Goal: Task Accomplishment & Management: Manage account settings

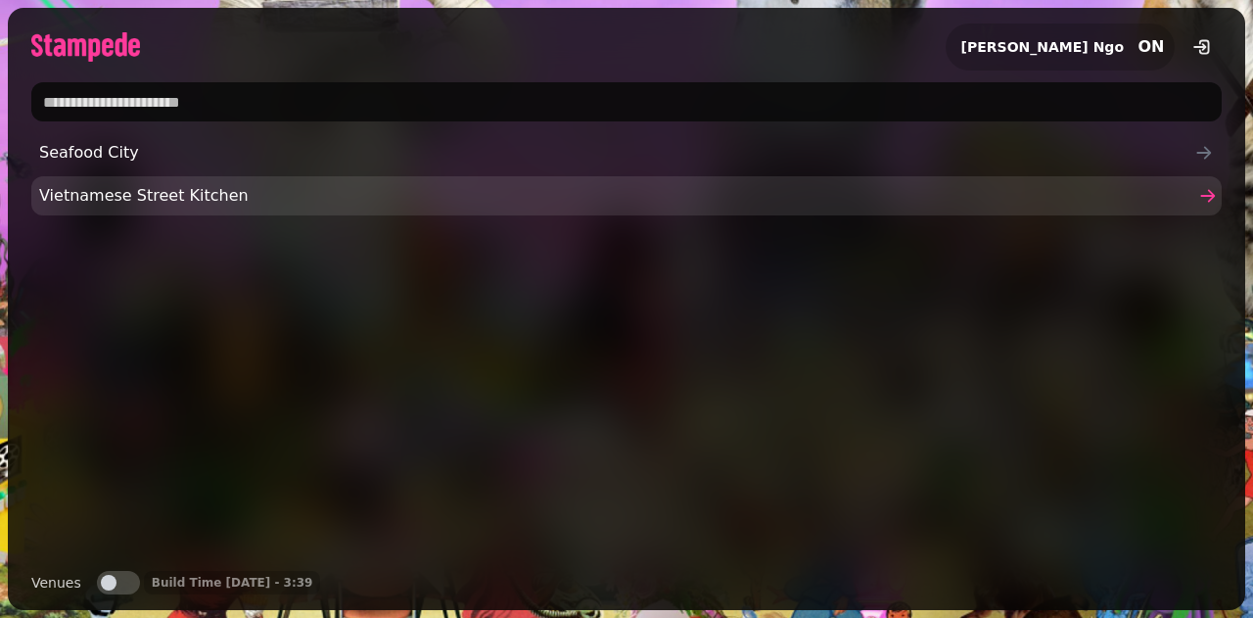
click at [296, 208] on link "Vietnamese Street Kitchen" at bounding box center [626, 195] width 1190 height 39
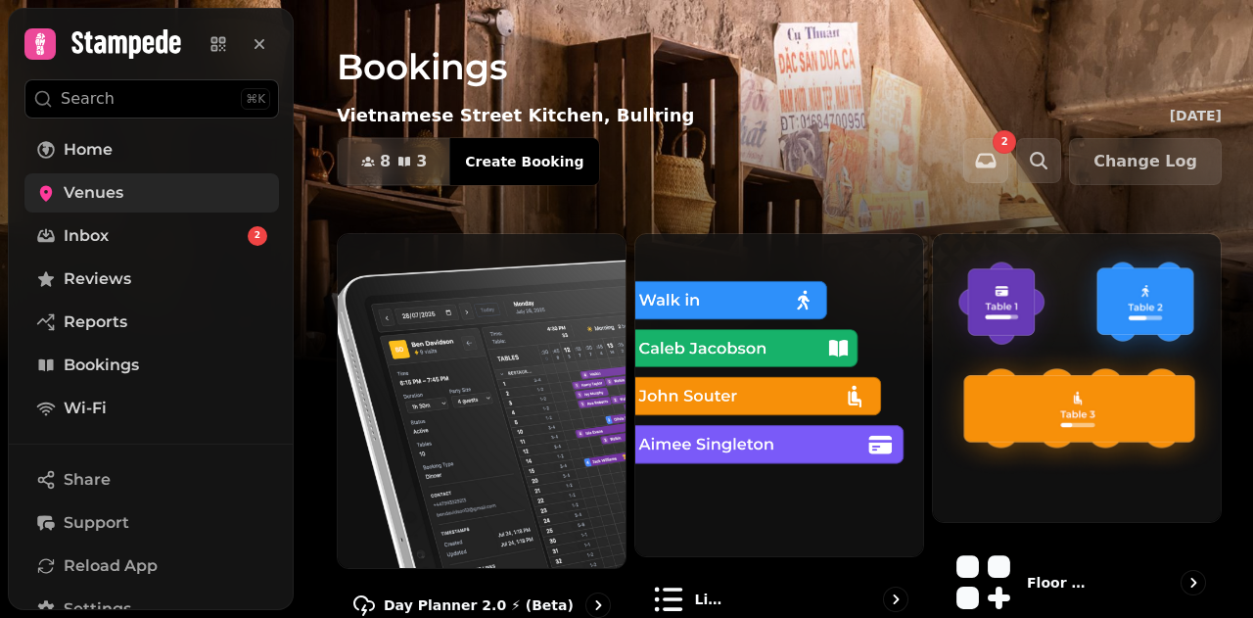
click at [187, 184] on link "Venues" at bounding box center [151, 192] width 255 height 39
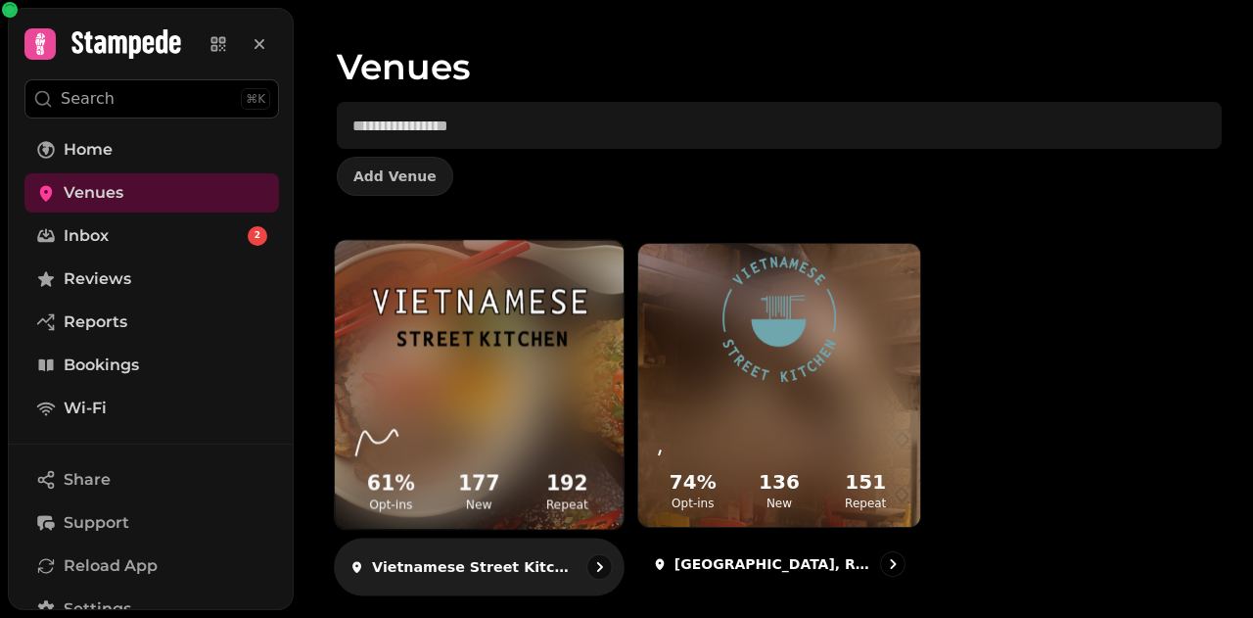
scroll to position [62, 0]
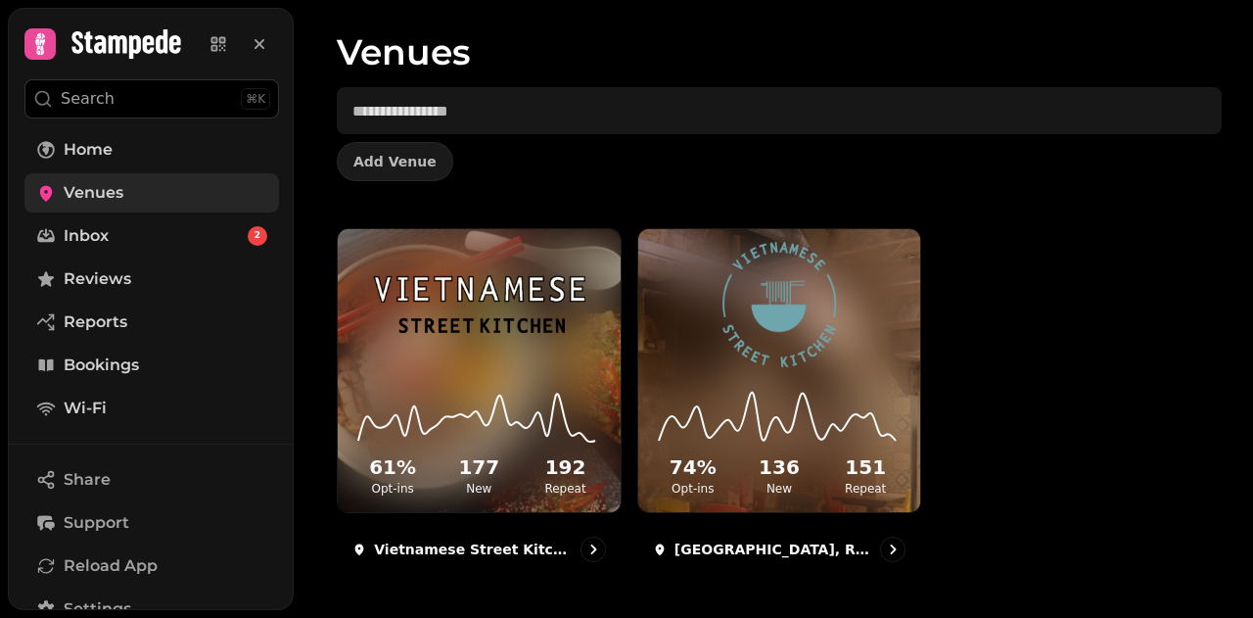
click at [198, 190] on link "Venues" at bounding box center [151, 192] width 255 height 39
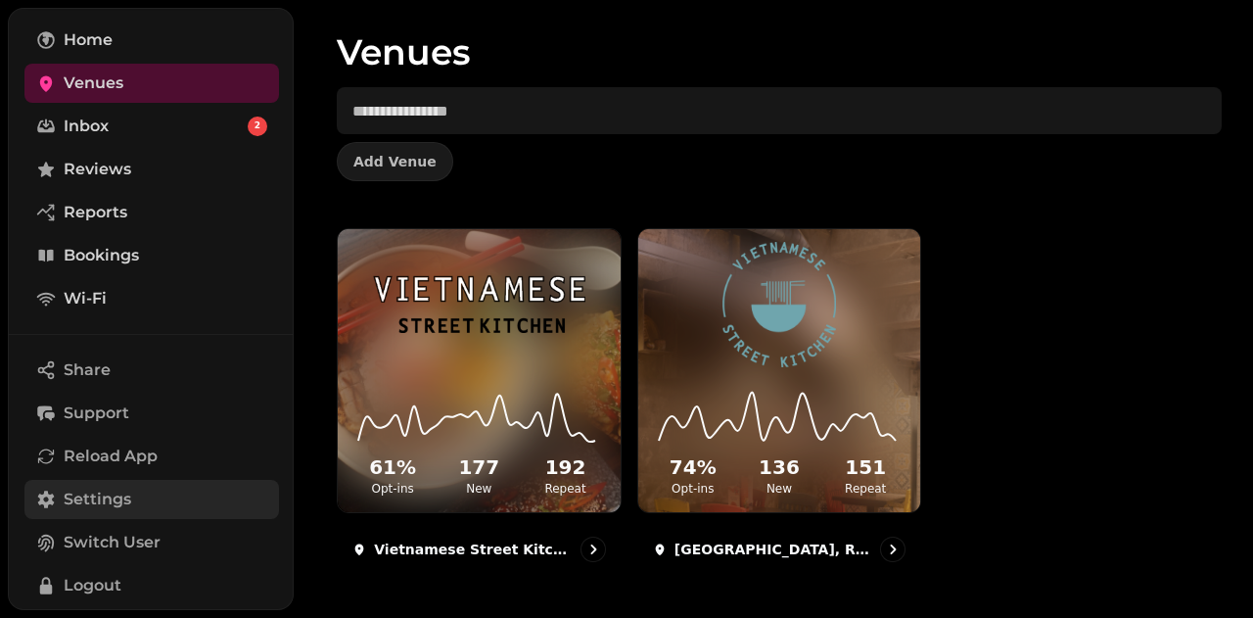
scroll to position [209, 0]
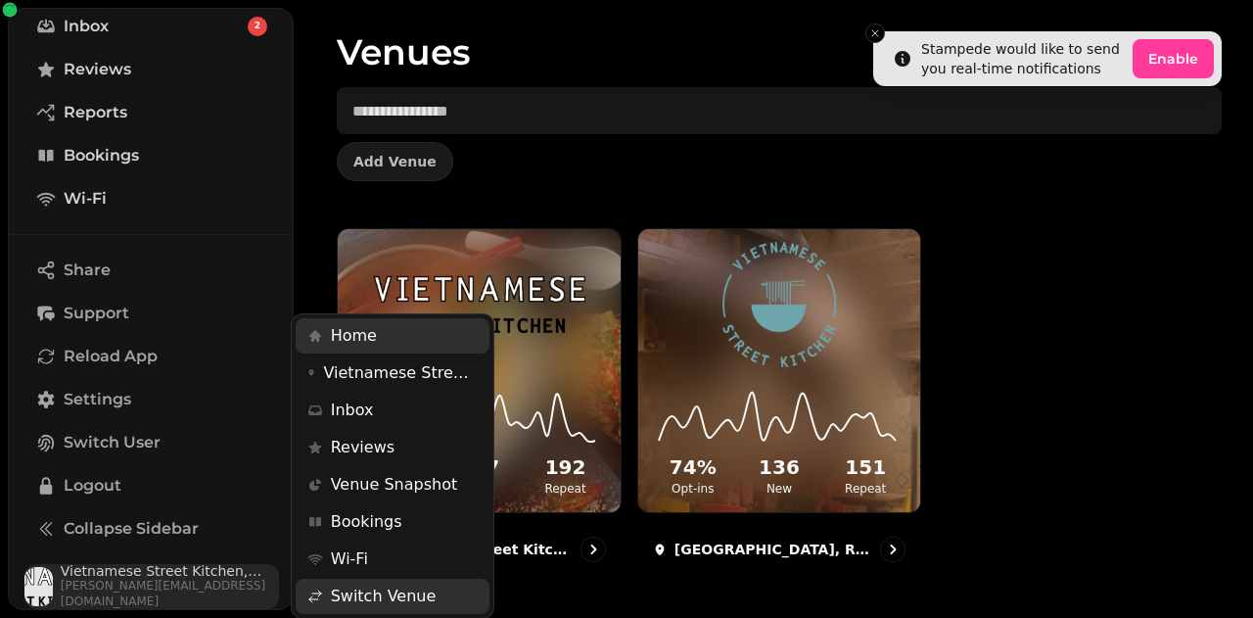
click at [48, 575] on img "button" at bounding box center [38, 586] width 28 height 39
click at [333, 591] on span "Switch Venue" at bounding box center [384, 595] width 106 height 23
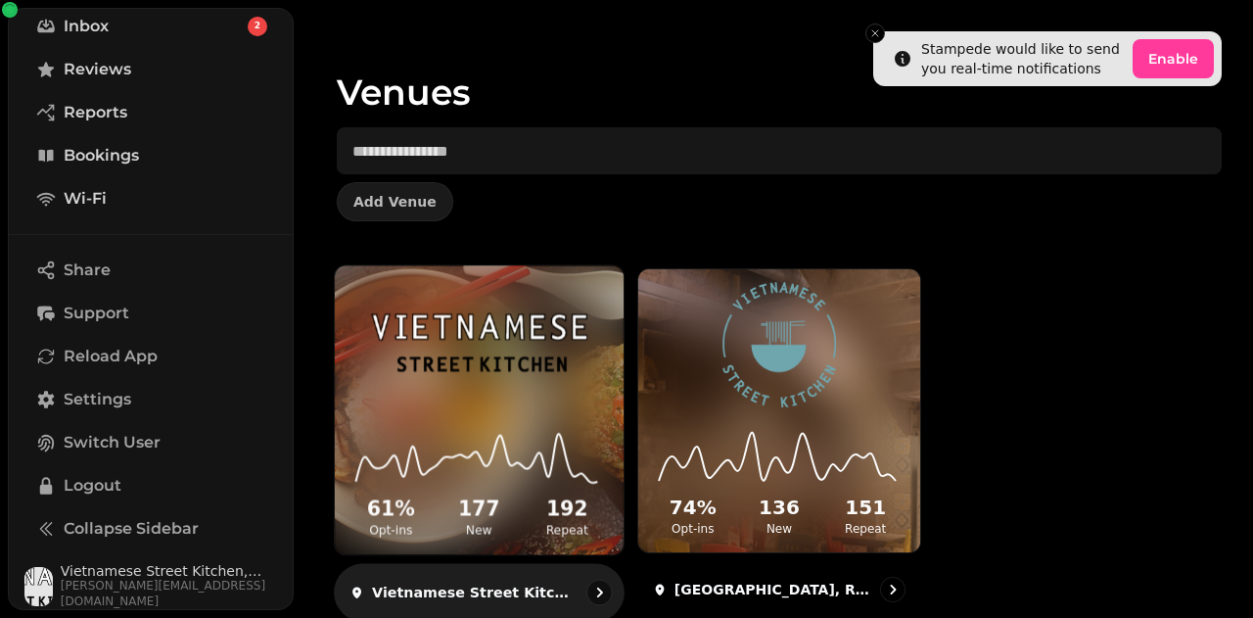
scroll to position [0, 0]
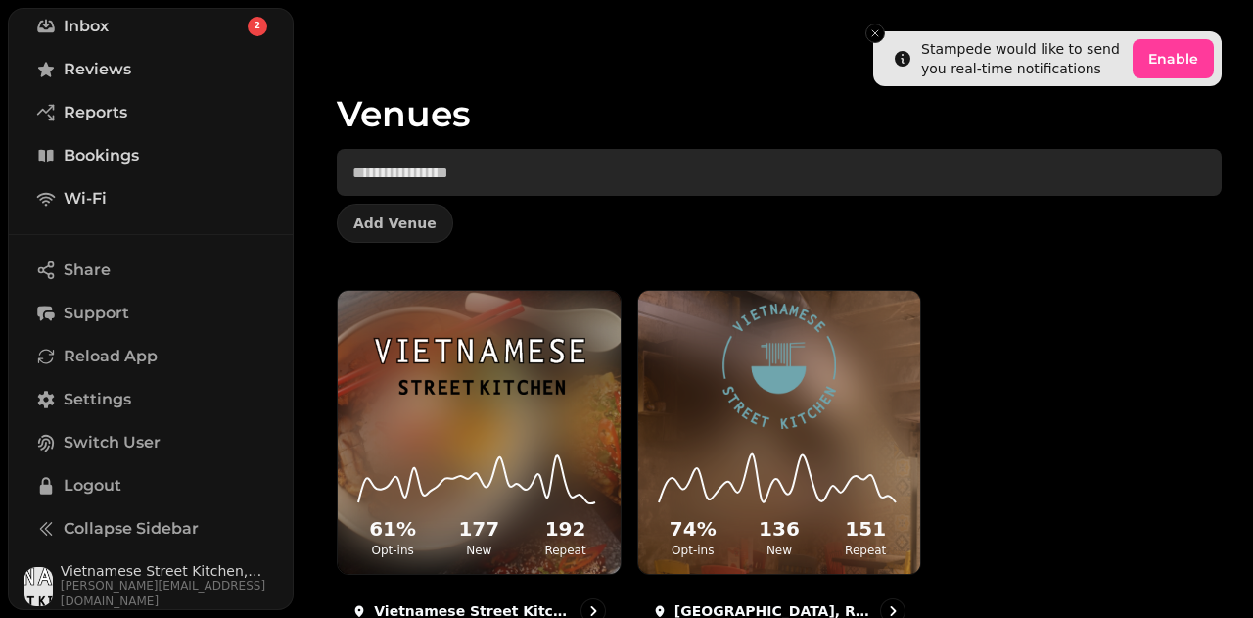
click at [910, 189] on input "text" at bounding box center [779, 172] width 885 height 47
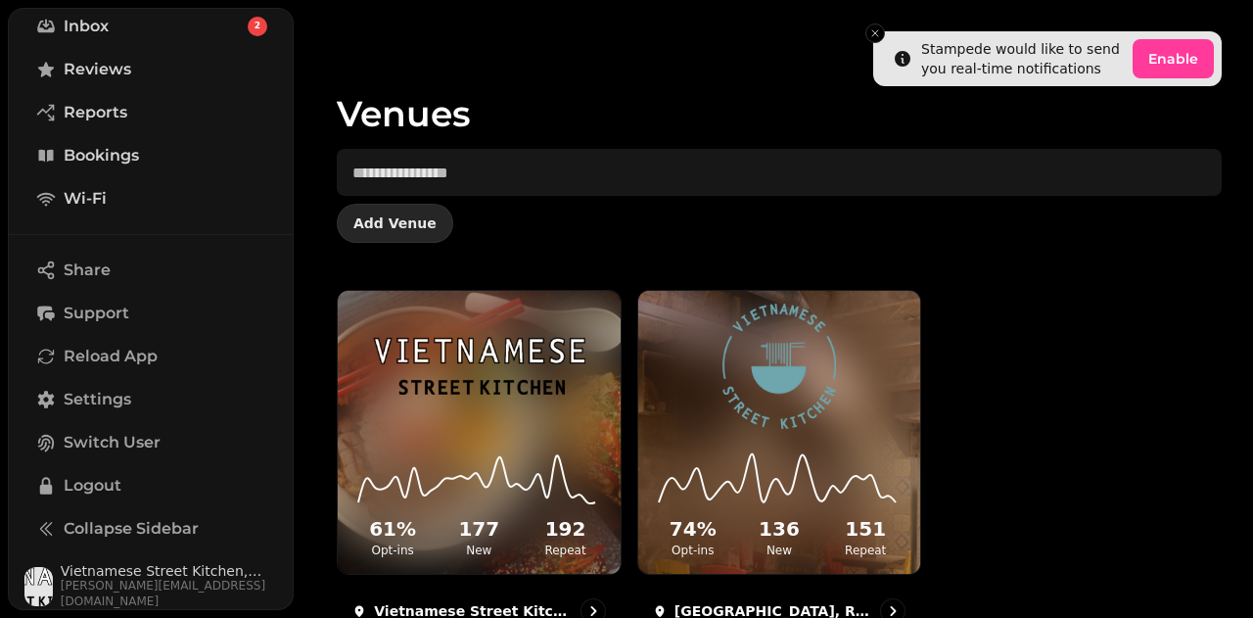
click at [396, 216] on span "Add Venue" at bounding box center [394, 223] width 83 height 14
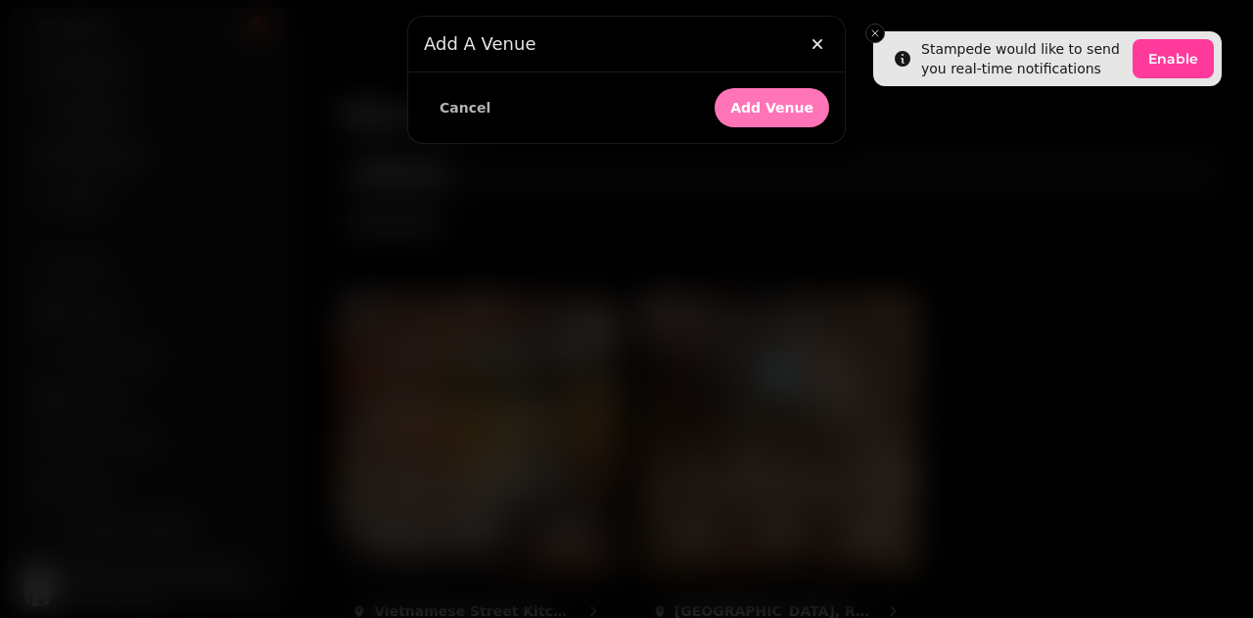
click at [789, 105] on span "Add Venue" at bounding box center [771, 108] width 83 height 14
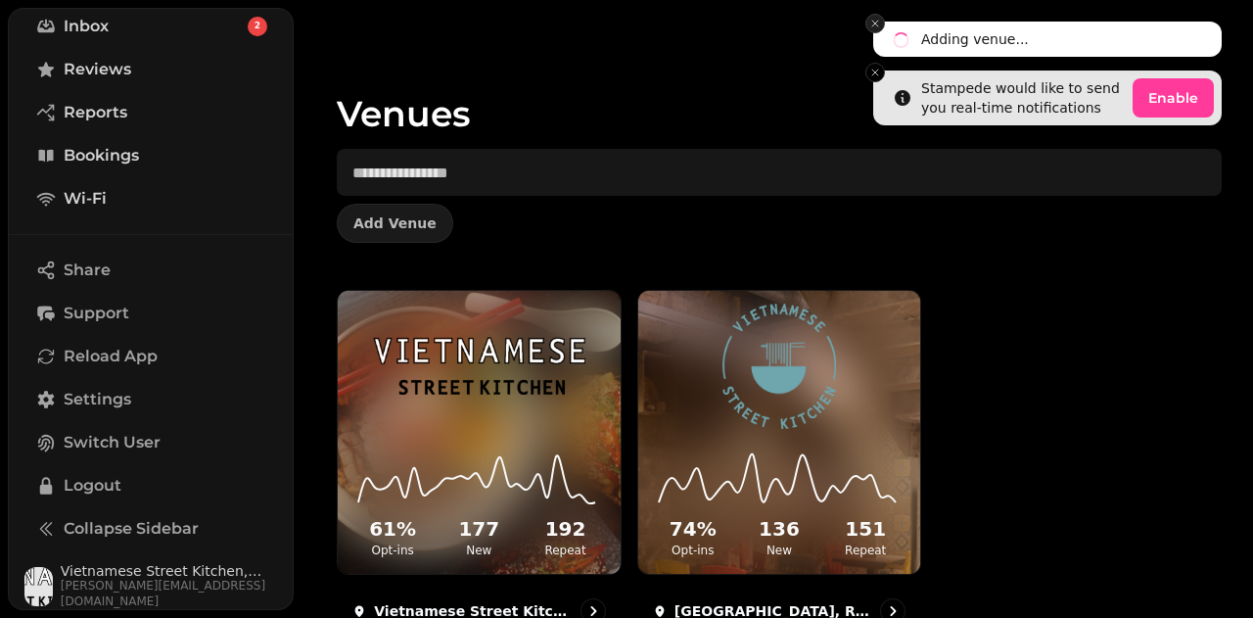
click at [873, 24] on line "Close toast" at bounding box center [875, 24] width 6 height 6
click at [879, 23] on icon "Close toast" at bounding box center [875, 24] width 12 height 12
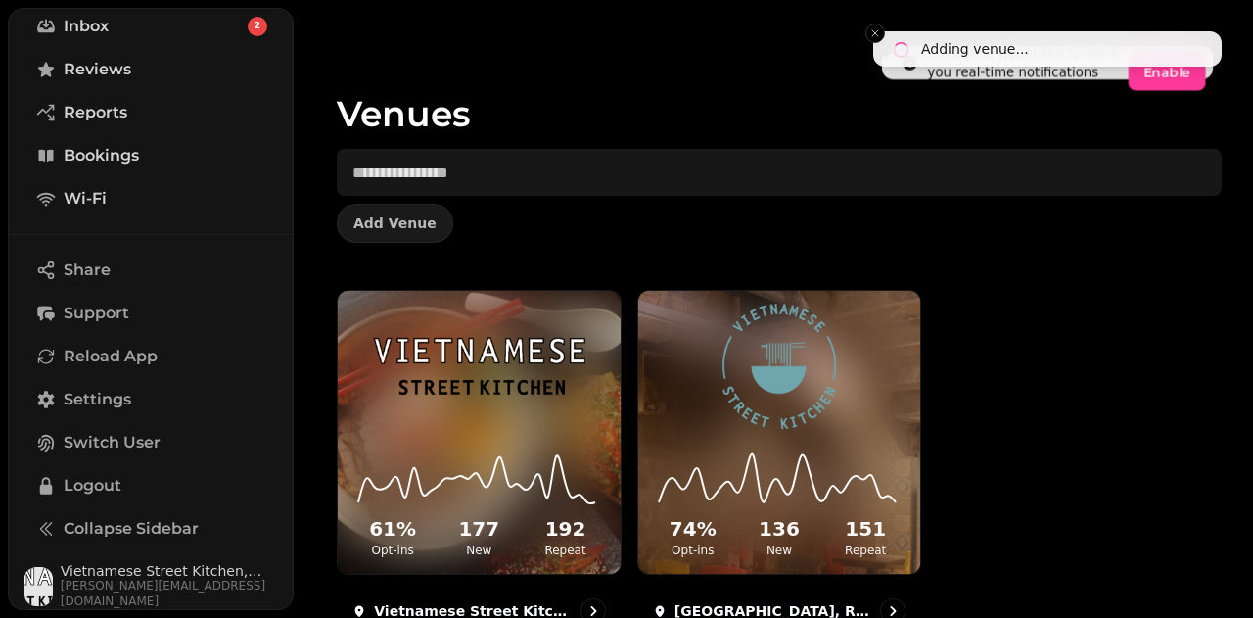
click at [469, 163] on input "text" at bounding box center [779, 172] width 885 height 47
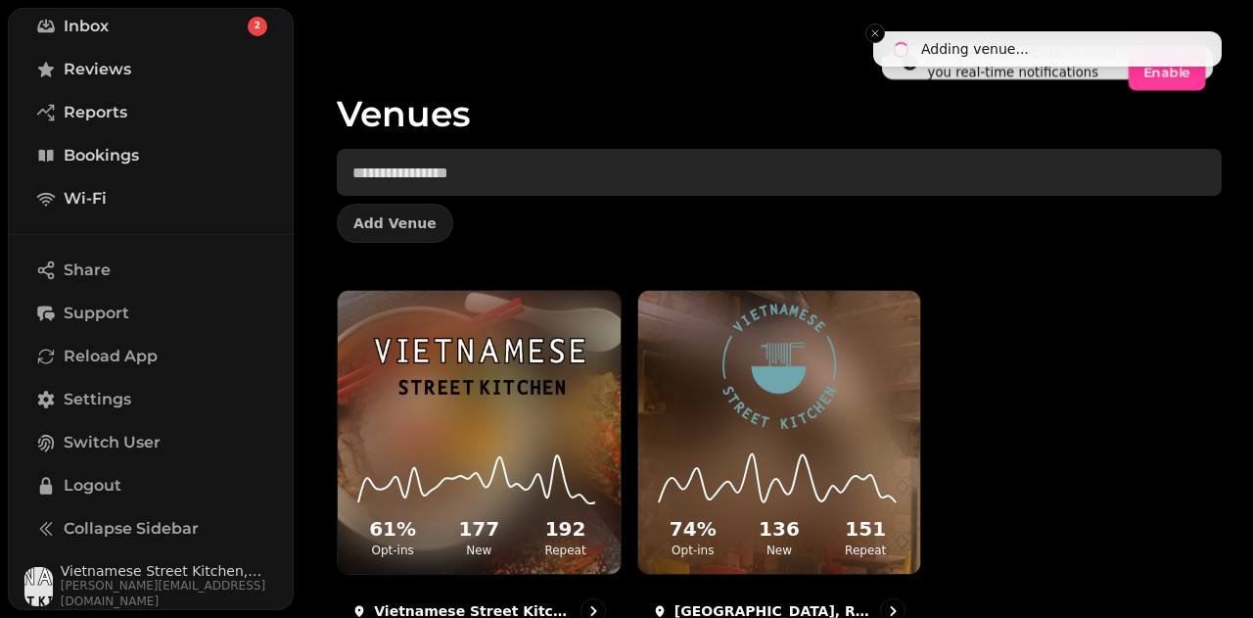
click at [1085, 183] on input "text" at bounding box center [779, 172] width 885 height 47
type input "*******"
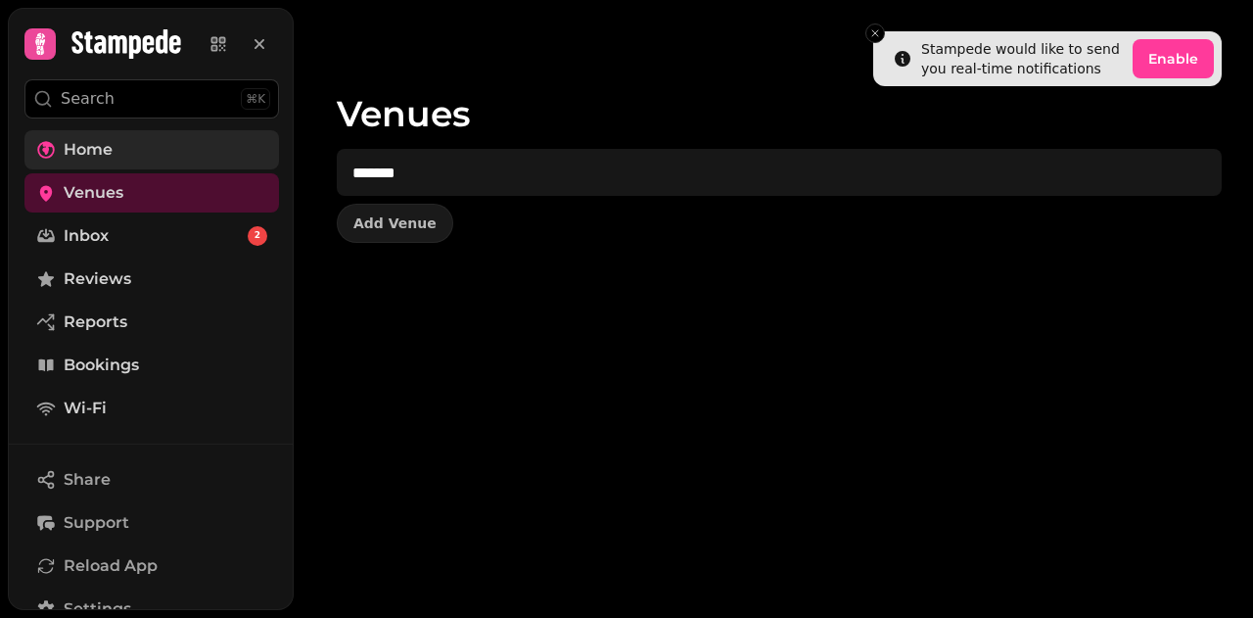
click at [110, 146] on span "Home" at bounding box center [88, 149] width 49 height 23
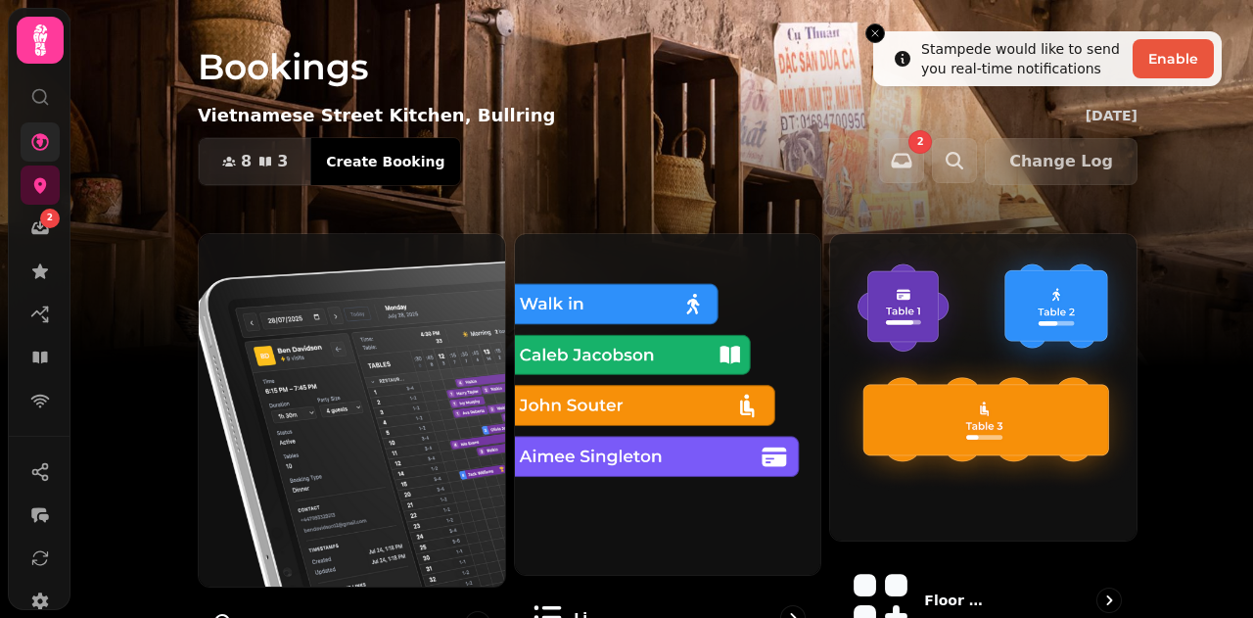
scroll to position [159, 0]
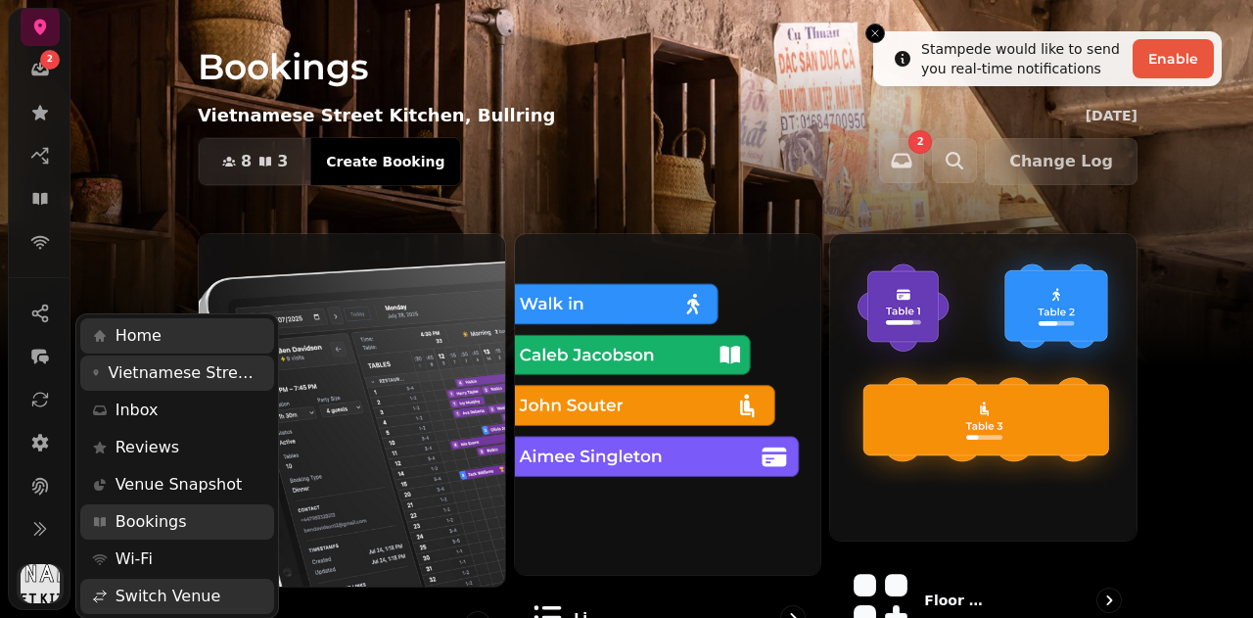
click at [35, 590] on img "button" at bounding box center [40, 583] width 39 height 39
click at [146, 596] on span "Switch Venue" at bounding box center [169, 595] width 106 height 23
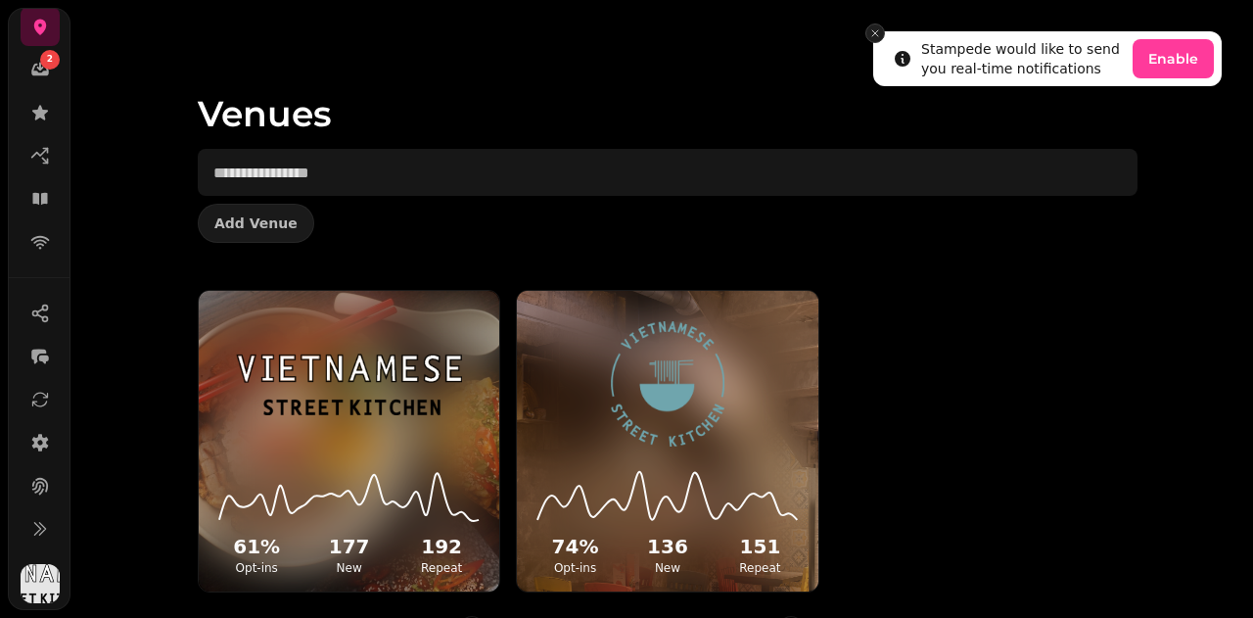
click at [875, 33] on line "Close toast" at bounding box center [875, 33] width 6 height 6
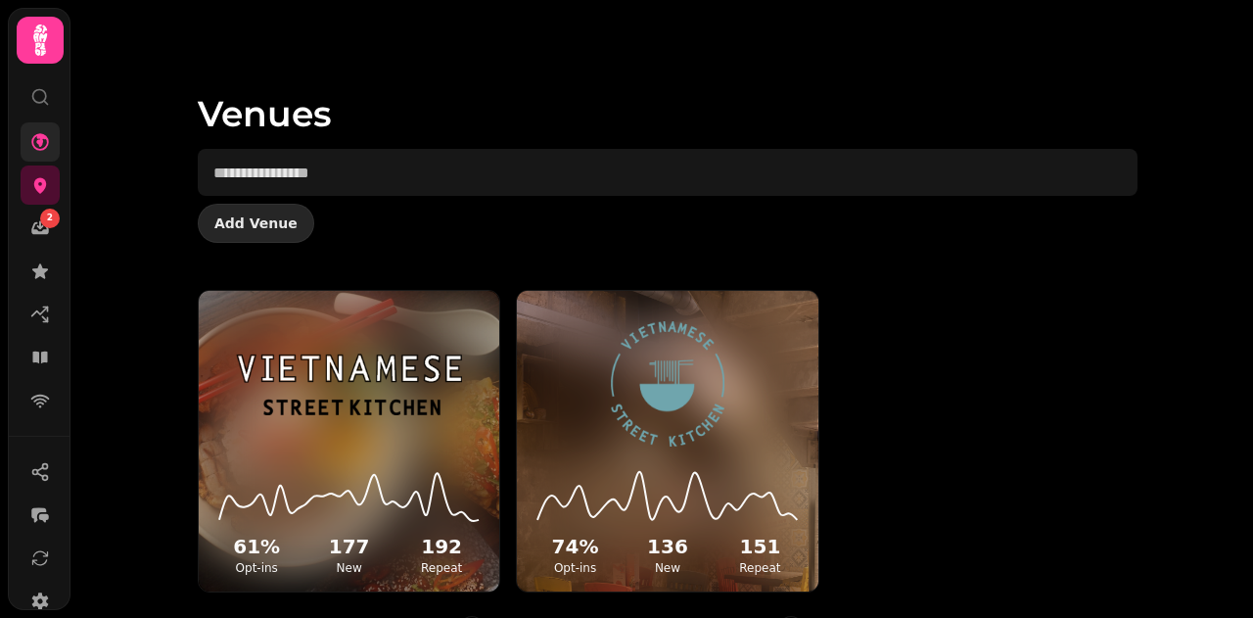
click at [265, 227] on span "Add Venue" at bounding box center [255, 223] width 83 height 14
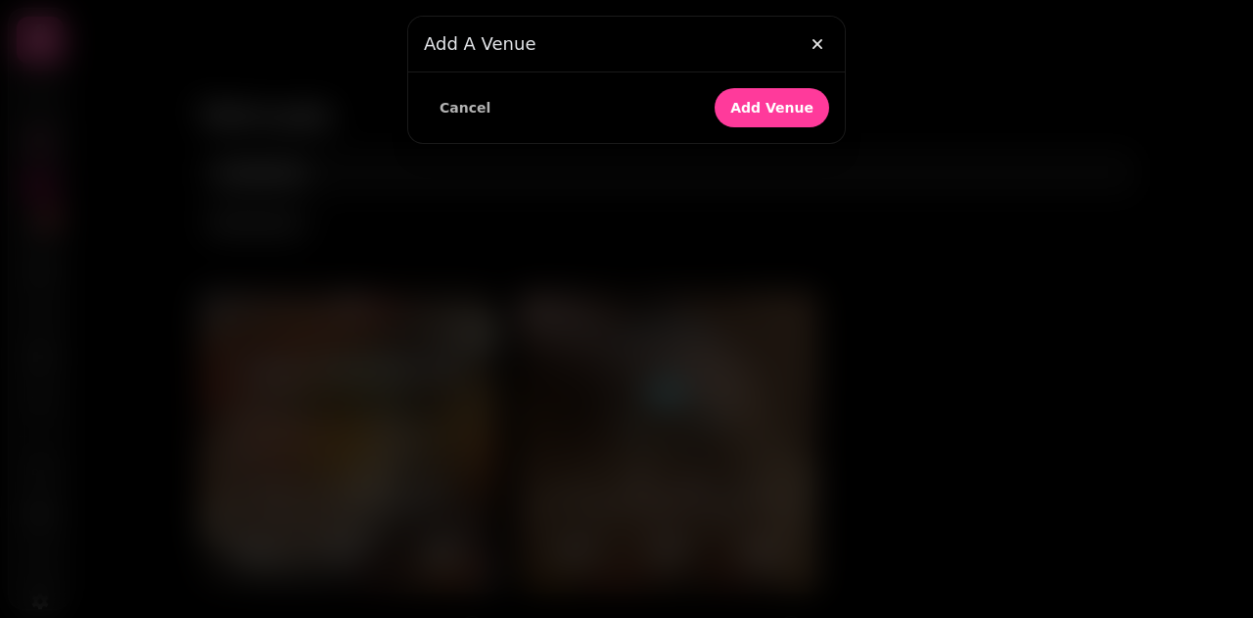
click at [487, 50] on h3 "Add a Venue" at bounding box center [626, 43] width 405 height 23
drag, startPoint x: 518, startPoint y: 46, endPoint x: 414, endPoint y: 42, distance: 103.8
click at [374, 42] on div "Add a Venue Cancel Add Venue" at bounding box center [626, 309] width 1253 height 618
click at [817, 45] on icon "button" at bounding box center [818, 44] width 20 height 20
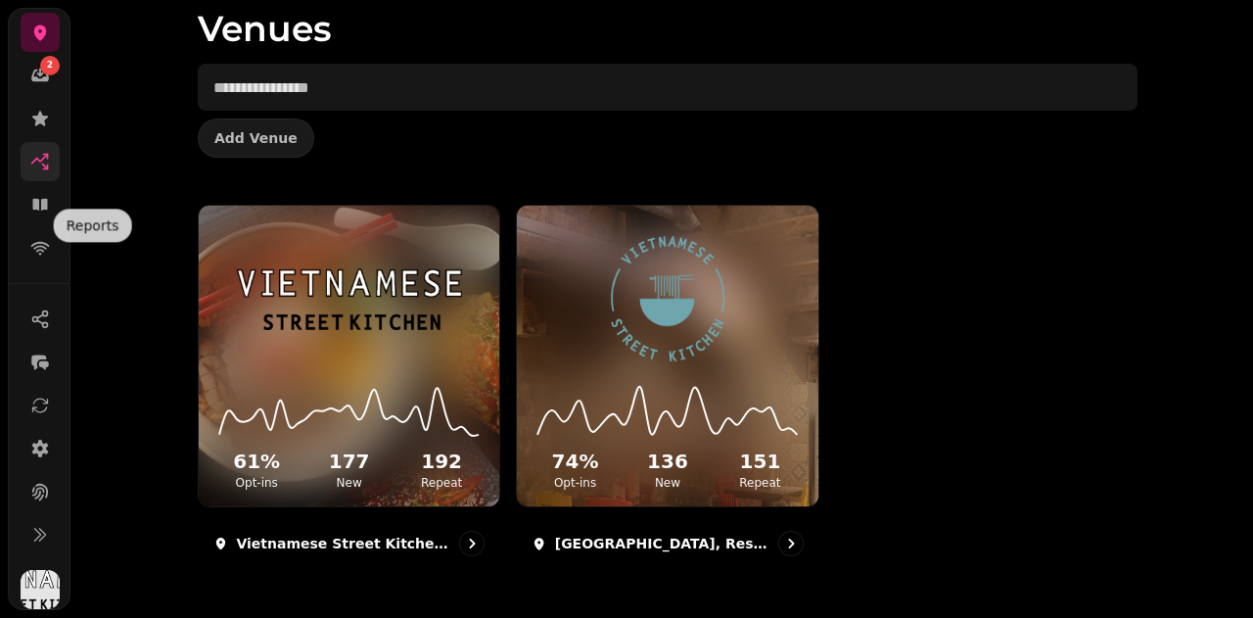
scroll to position [159, 0]
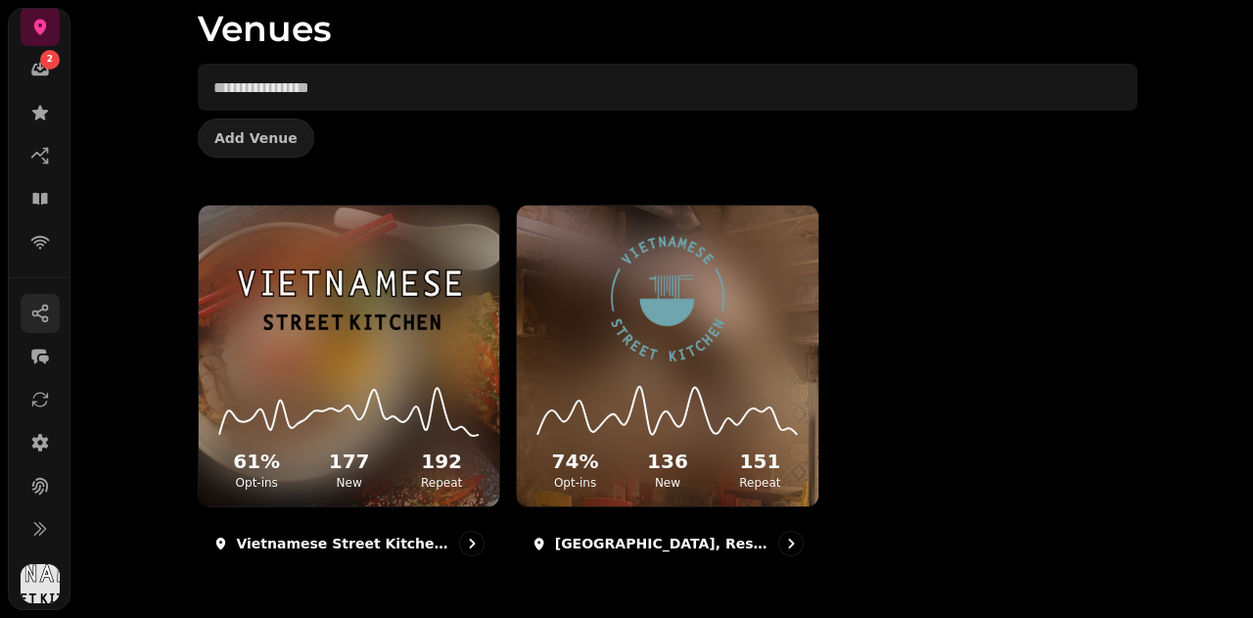
click at [41, 319] on icon "button" at bounding box center [40, 313] width 20 height 20
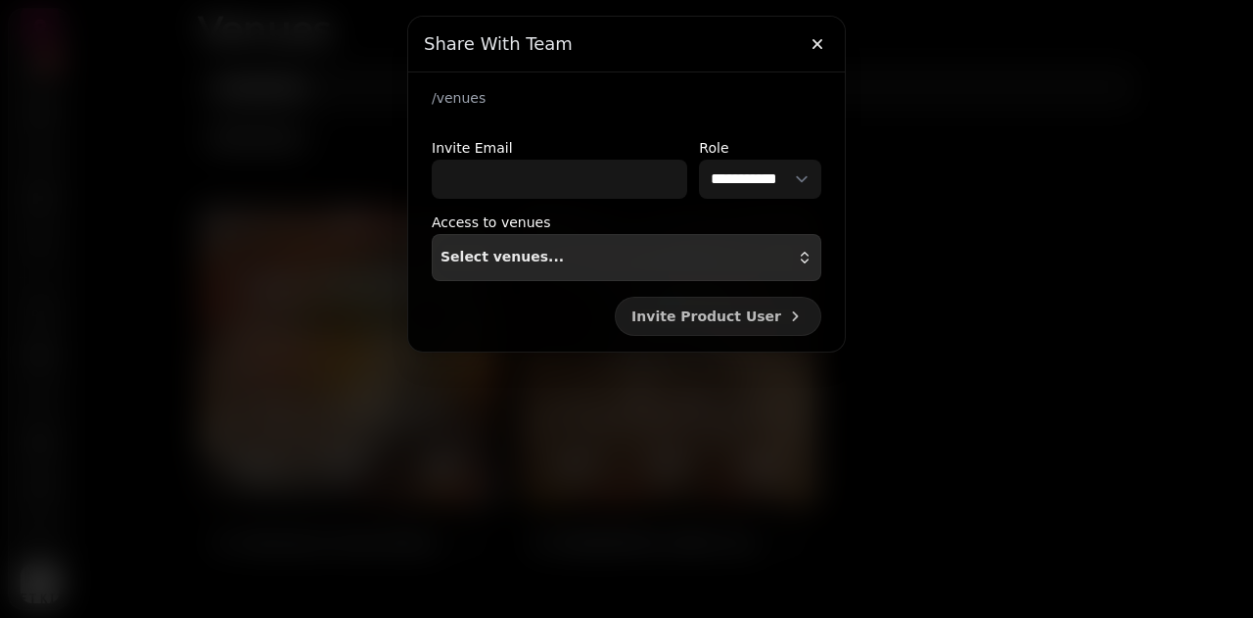
click at [695, 259] on div "Select venues..." at bounding box center [627, 258] width 372 height 16
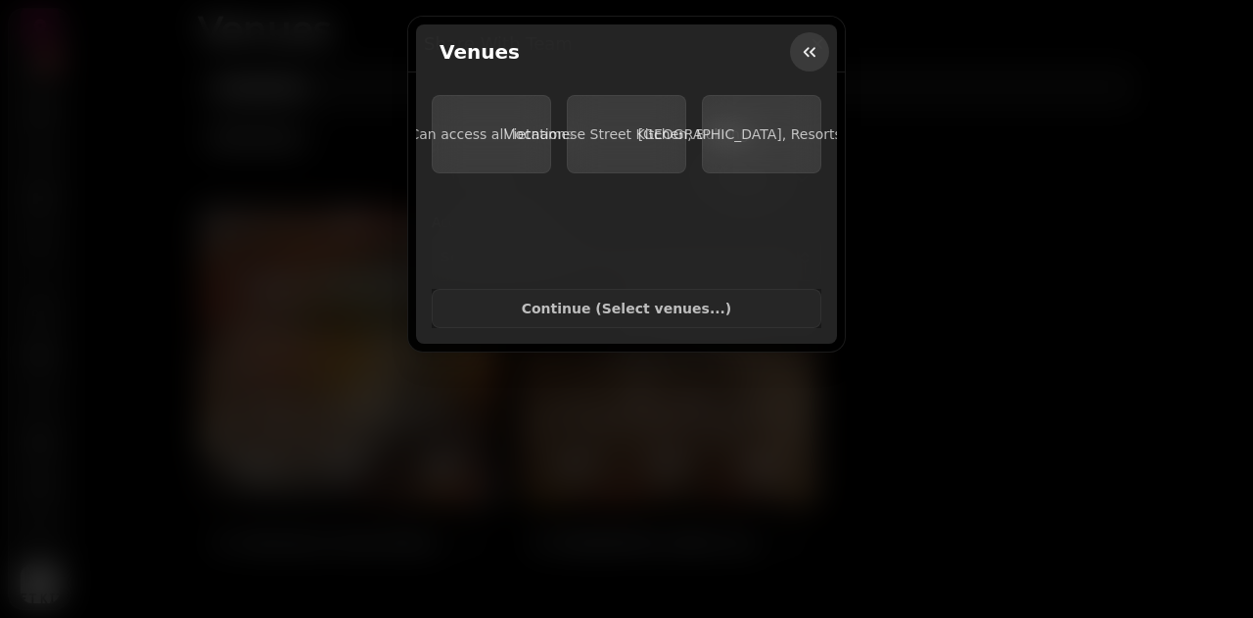
click at [812, 50] on icon "button" at bounding box center [810, 52] width 12 height 10
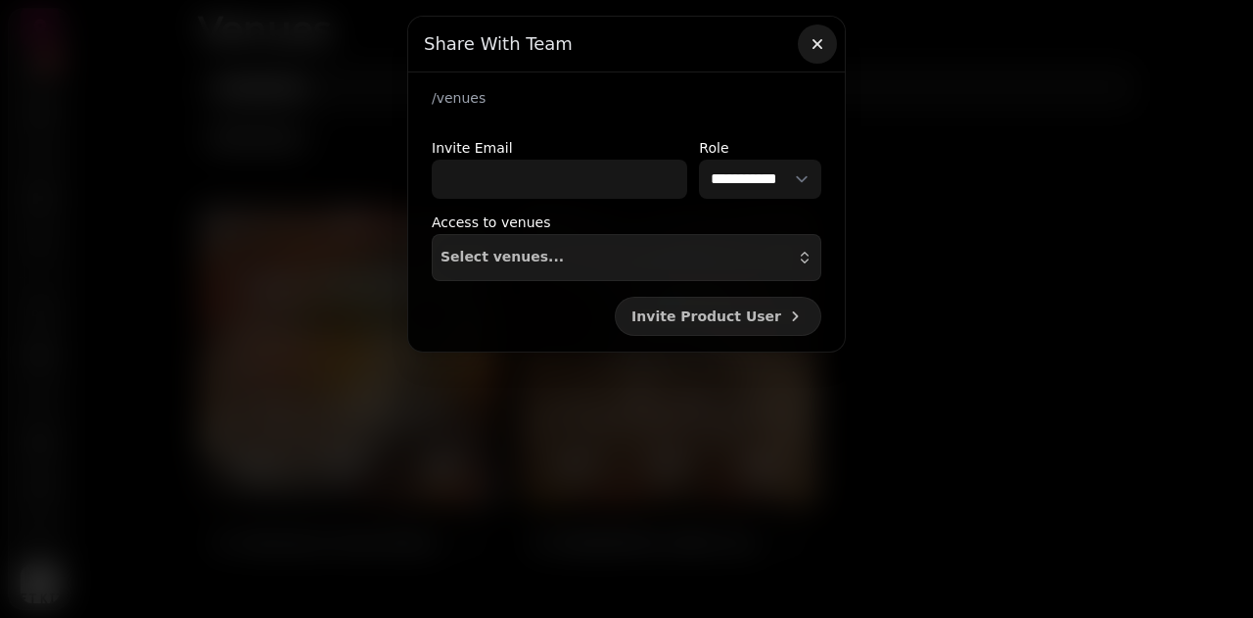
click at [818, 40] on icon "button" at bounding box center [818, 44] width 20 height 20
